Goal: Entertainment & Leisure: Browse casually

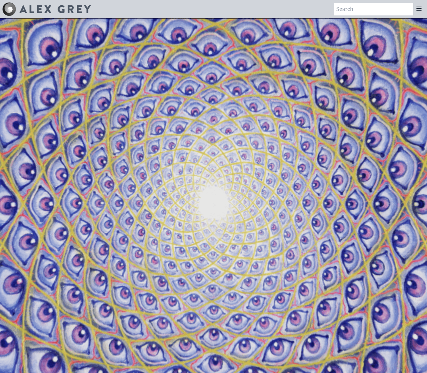
click at [239, 123] on video "Your browser does not support the video tag." at bounding box center [213, 204] width 664 height 373
click at [417, 7] on icon at bounding box center [419, 8] width 5 height 3
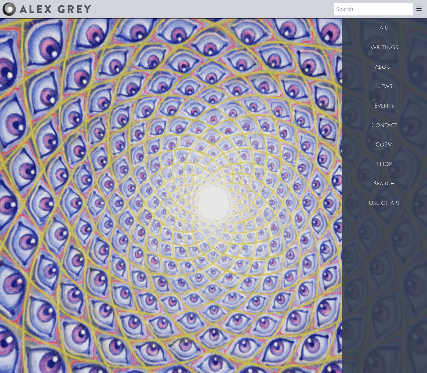
click at [382, 30] on div "Art" at bounding box center [384, 27] width 85 height 19
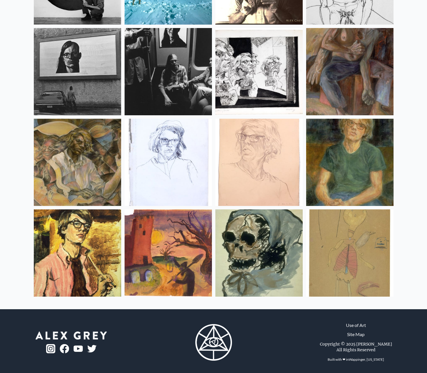
scroll to position [7481, 0]
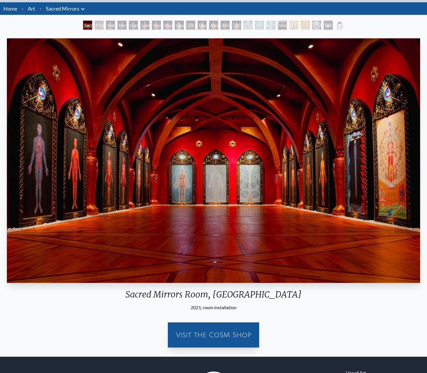
scroll to position [57, 0]
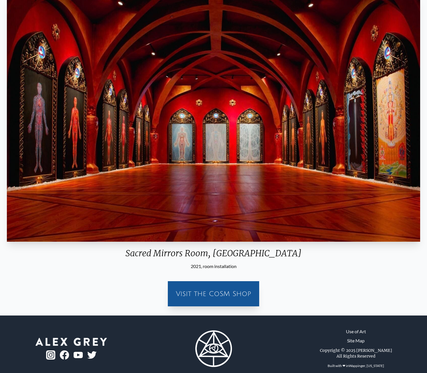
click at [240, 182] on img "1 / 23" at bounding box center [213, 119] width 413 height 245
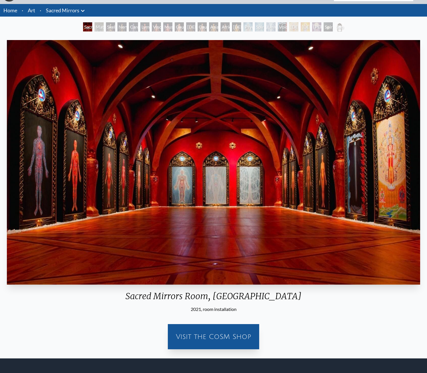
scroll to position [0, 0]
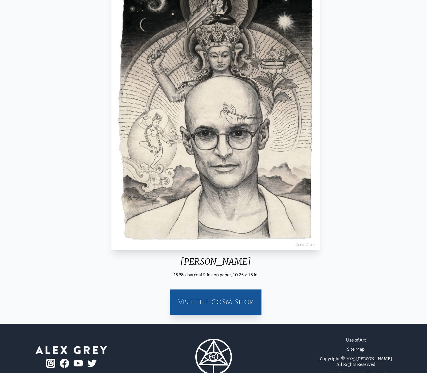
scroll to position [115, 0]
